Goal: Information Seeking & Learning: Learn about a topic

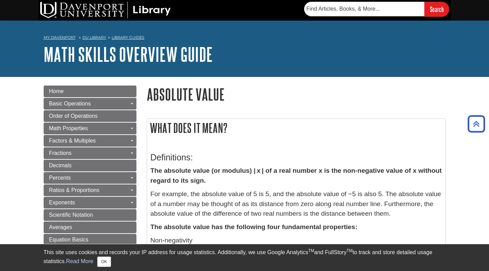
scroll to position [563, 0]
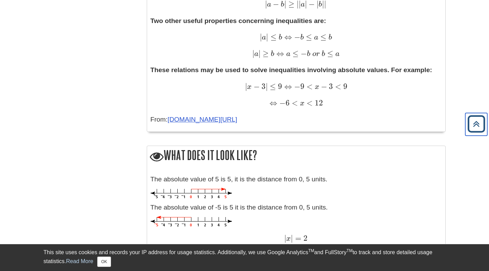
click at [478, 135] on icon "Back to Top" at bounding box center [476, 125] width 22 height 22
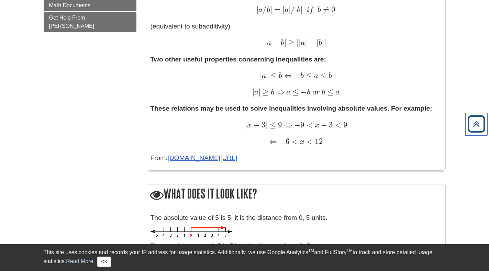
click at [478, 135] on icon "Back to Top" at bounding box center [476, 125] width 22 height 22
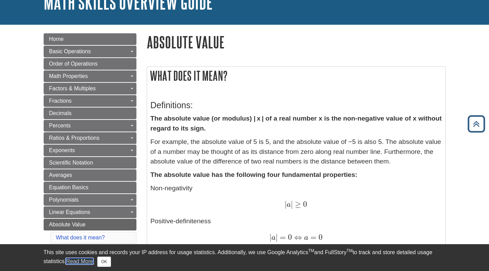
scroll to position [0, 0]
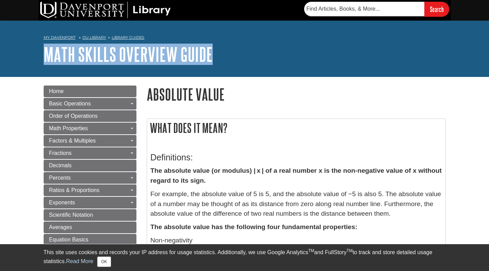
drag, startPoint x: 488, startPoint y: 40, endPoint x: 488, endPoint y: 75, distance: 34.7
click at [488, 75] on div "My [PERSON_NAME] DU Library Library Guides Math Skills Overview Guide Absolute …" at bounding box center [244, 49] width 489 height 56
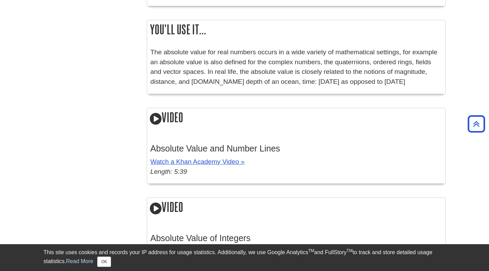
scroll to position [957, 0]
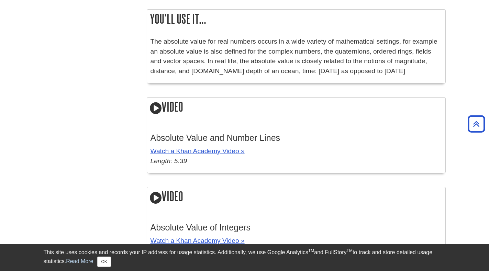
drag, startPoint x: 483, startPoint y: 192, endPoint x: 483, endPoint y: 177, distance: 15.1
drag, startPoint x: 470, startPoint y: 72, endPoint x: 467, endPoint y: 54, distance: 18.8
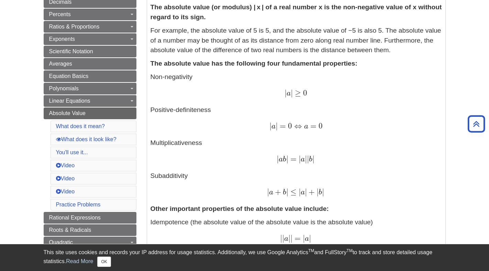
scroll to position [149, 0]
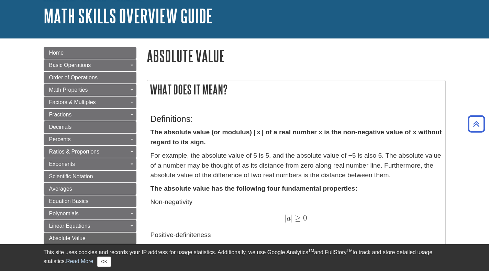
scroll to position [0, 0]
